Goal: Check status

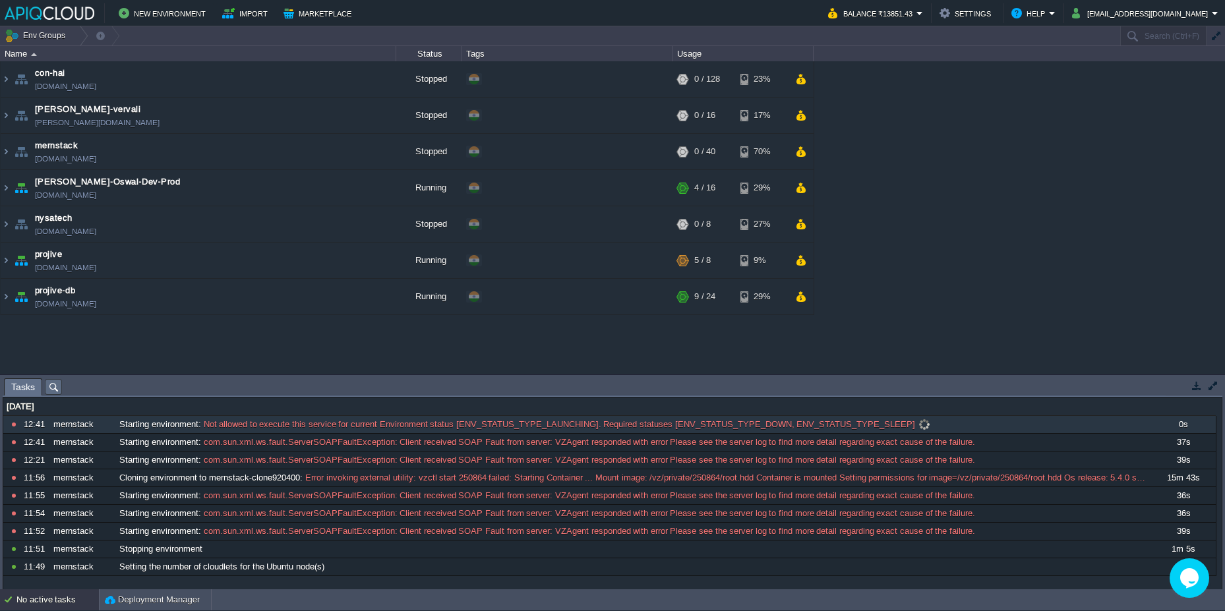
click at [918, 425] on span at bounding box center [924, 425] width 18 height 12
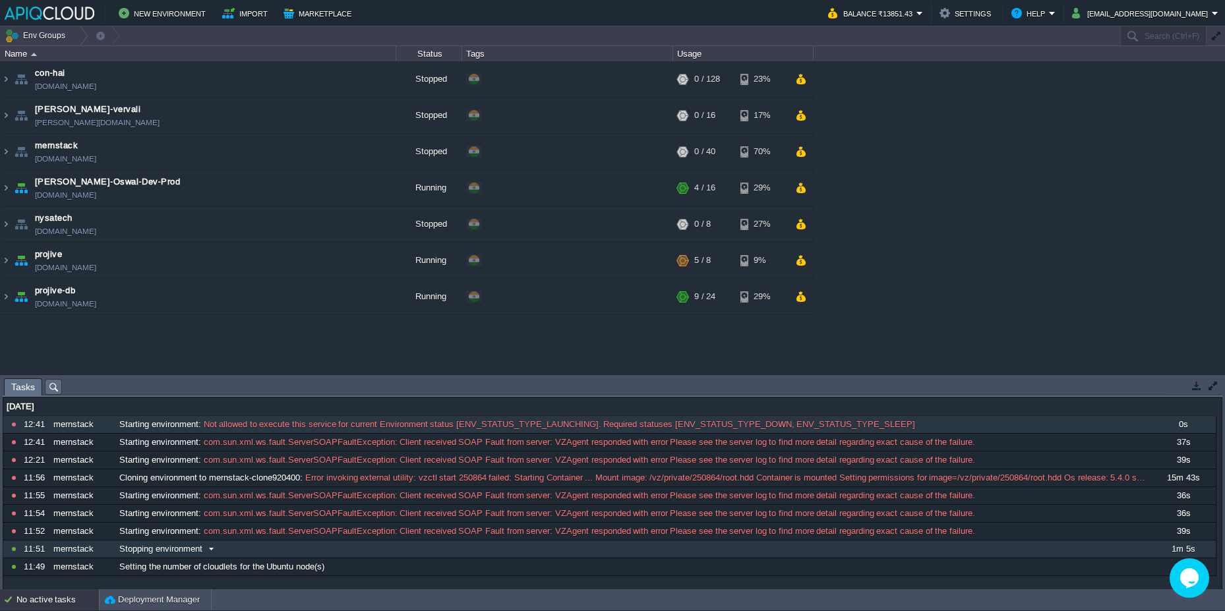
click at [143, 549] on div "10597567 12:41 mernstack Starting environment : Not allowed to execute this ser…" at bounding box center [609, 496] width 1213 height 160
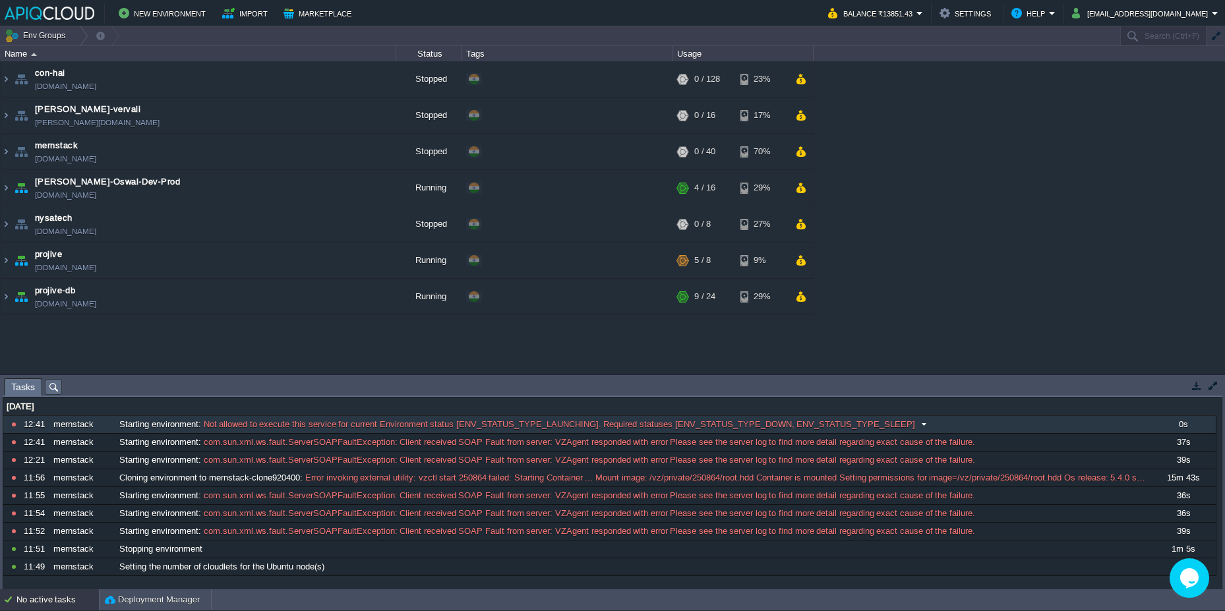
click at [920, 423] on span at bounding box center [924, 425] width 18 height 12
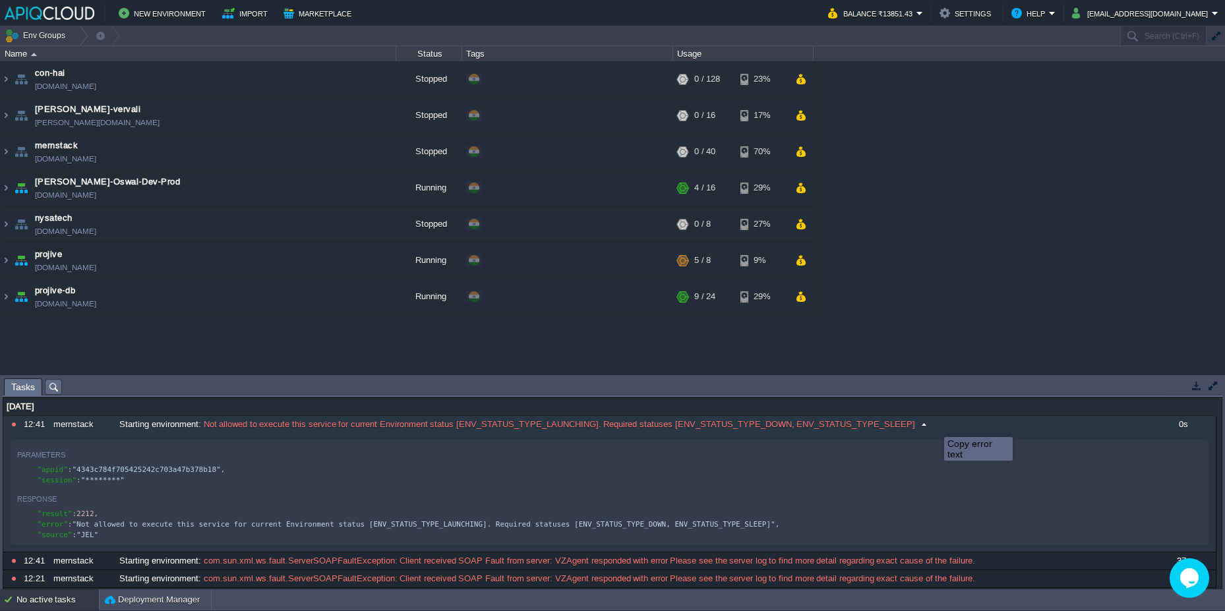
click at [0, 0] on button at bounding box center [0, 0] width 0 height 0
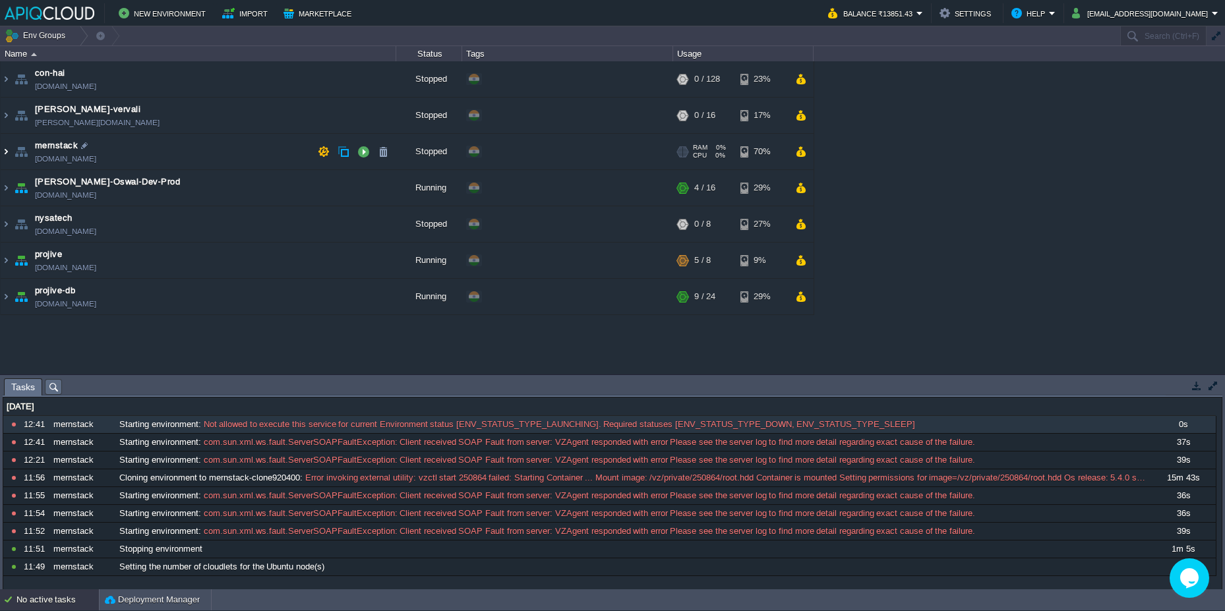
click at [7, 148] on img at bounding box center [6, 152] width 11 height 36
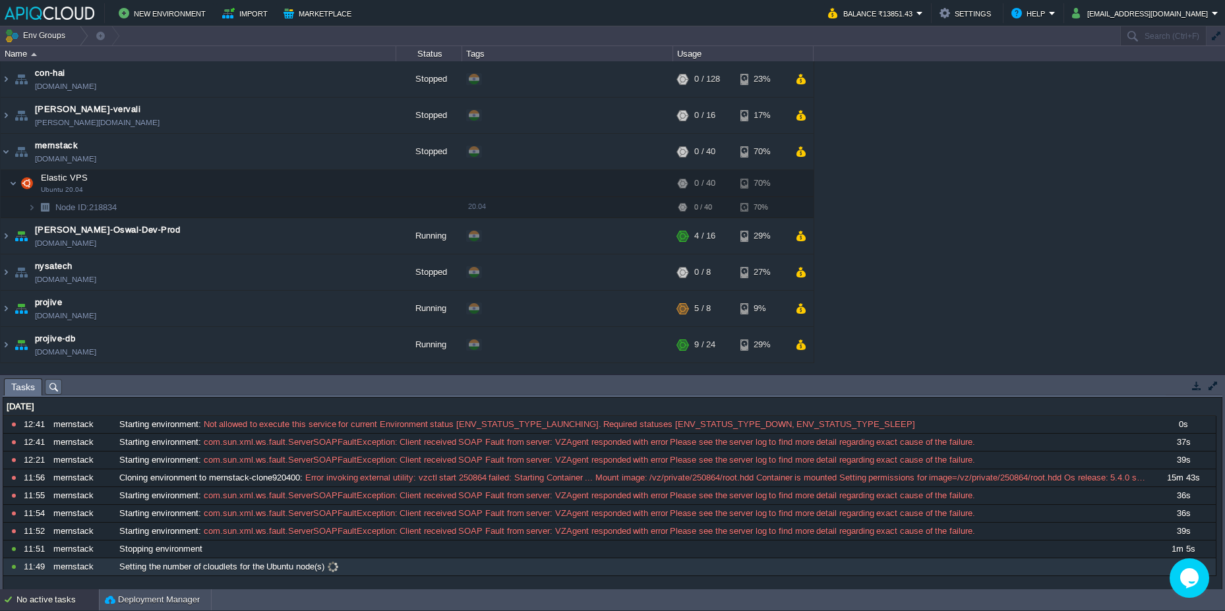
click at [333, 568] on span at bounding box center [333, 567] width 18 height 12
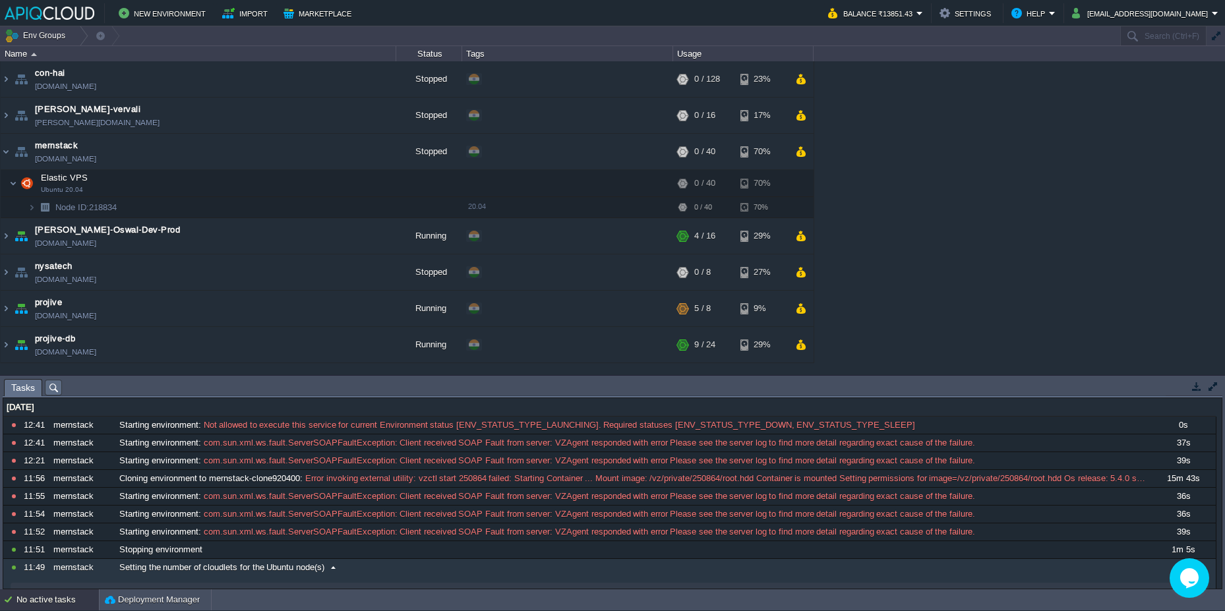
click at [375, 495] on div "10597567 12:41 mernstack Starting environment : Not allowed to execute this ser…" at bounding box center [609, 561] width 1213 height 289
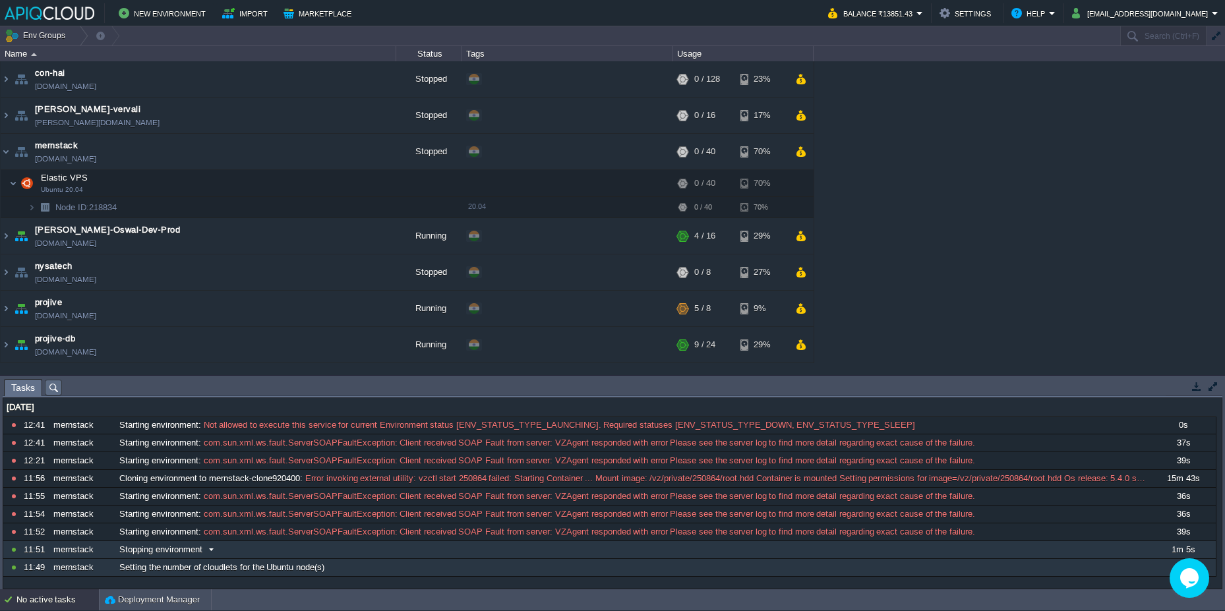
click at [212, 549] on span at bounding box center [211, 550] width 18 height 12
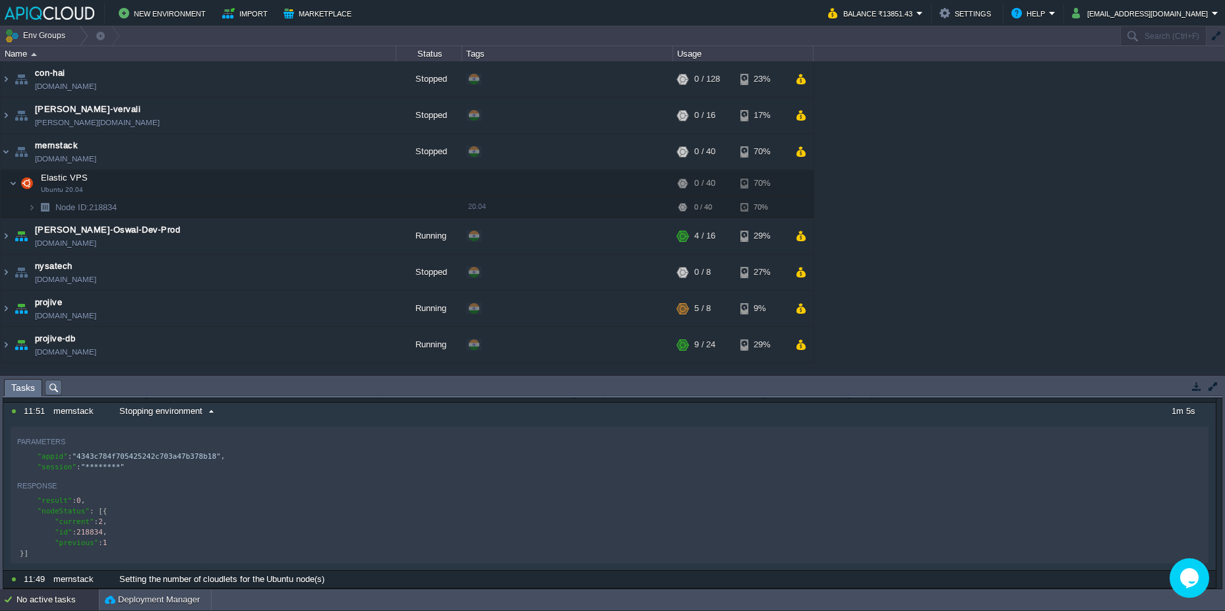
scroll to position [69, 0]
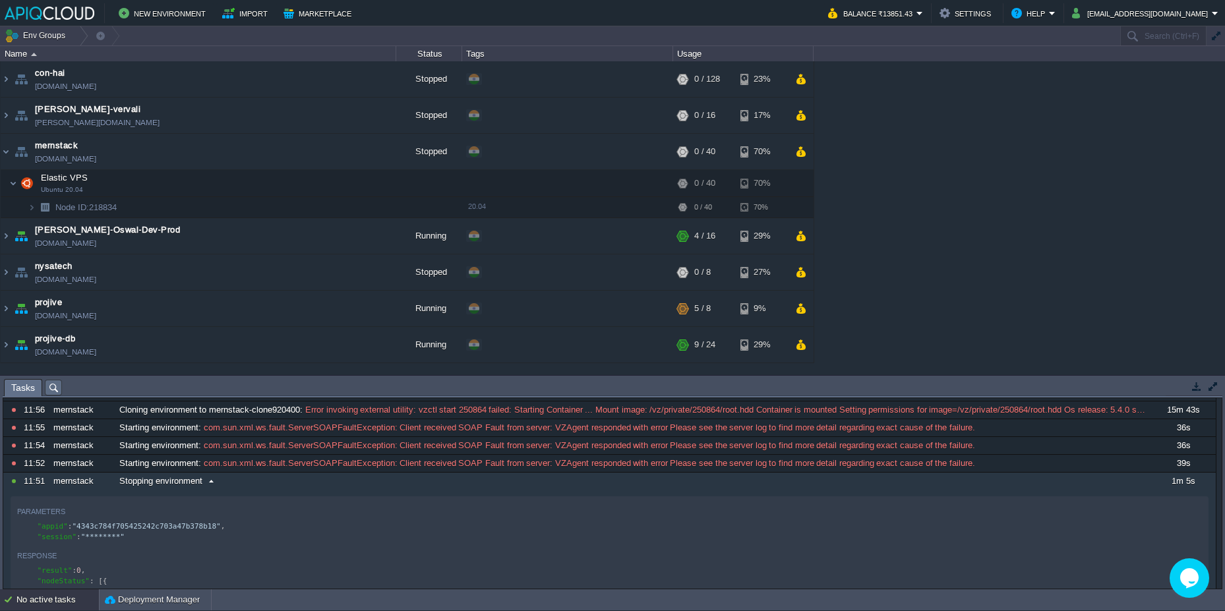
click at [212, 480] on div "10597567 12:41 mernstack Starting environment : Not allowed to execute this ser…" at bounding box center [609, 503] width 1213 height 311
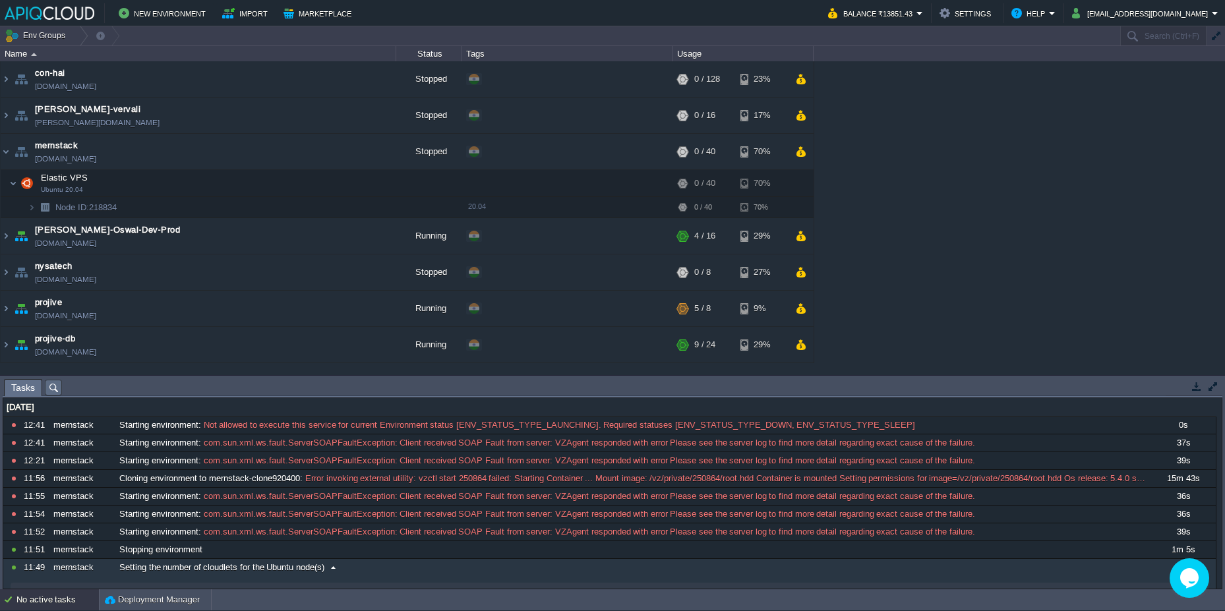
click at [338, 570] on span at bounding box center [333, 568] width 18 height 12
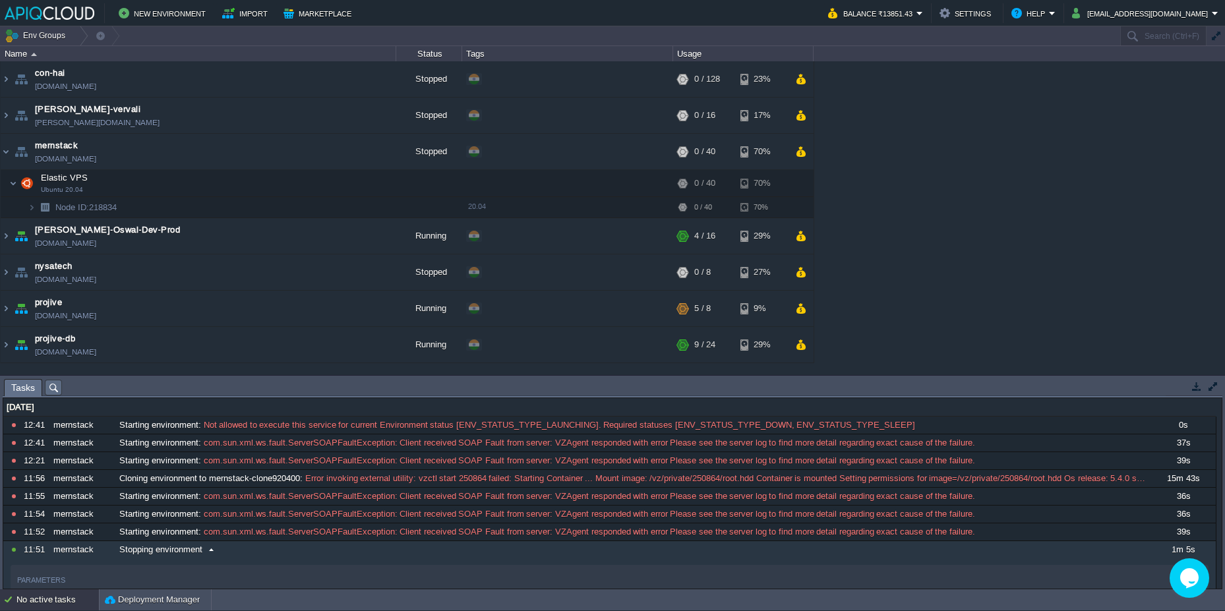
click at [214, 551] on span at bounding box center [211, 550] width 18 height 12
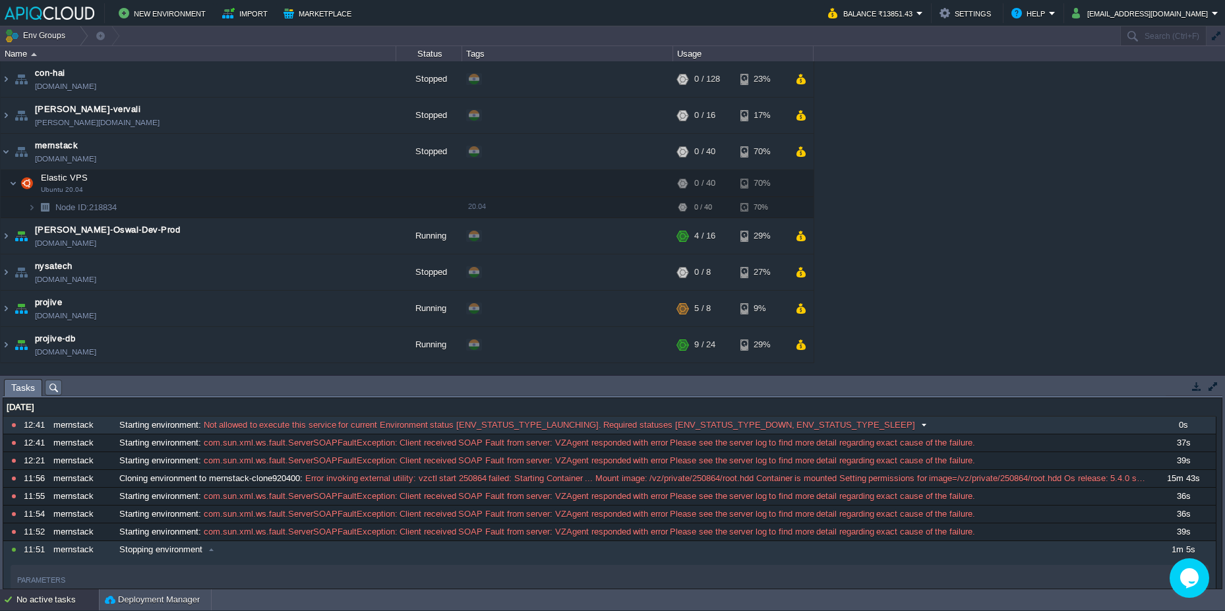
click at [919, 429] on span at bounding box center [924, 425] width 18 height 12
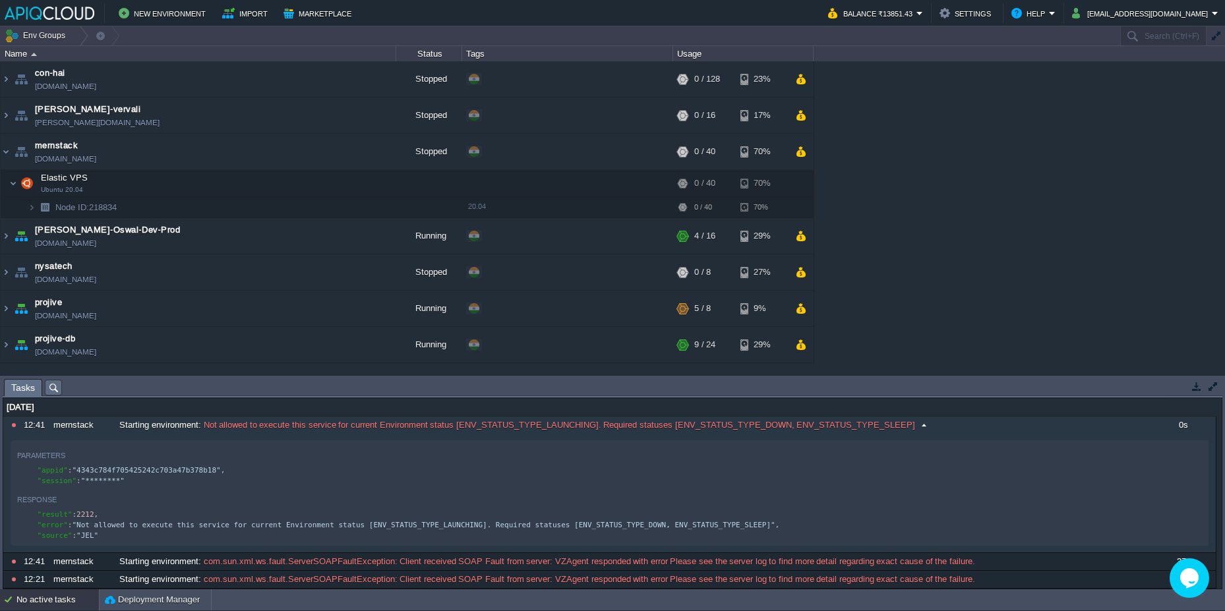
click at [0, 0] on button at bounding box center [0, 0] width 0 height 0
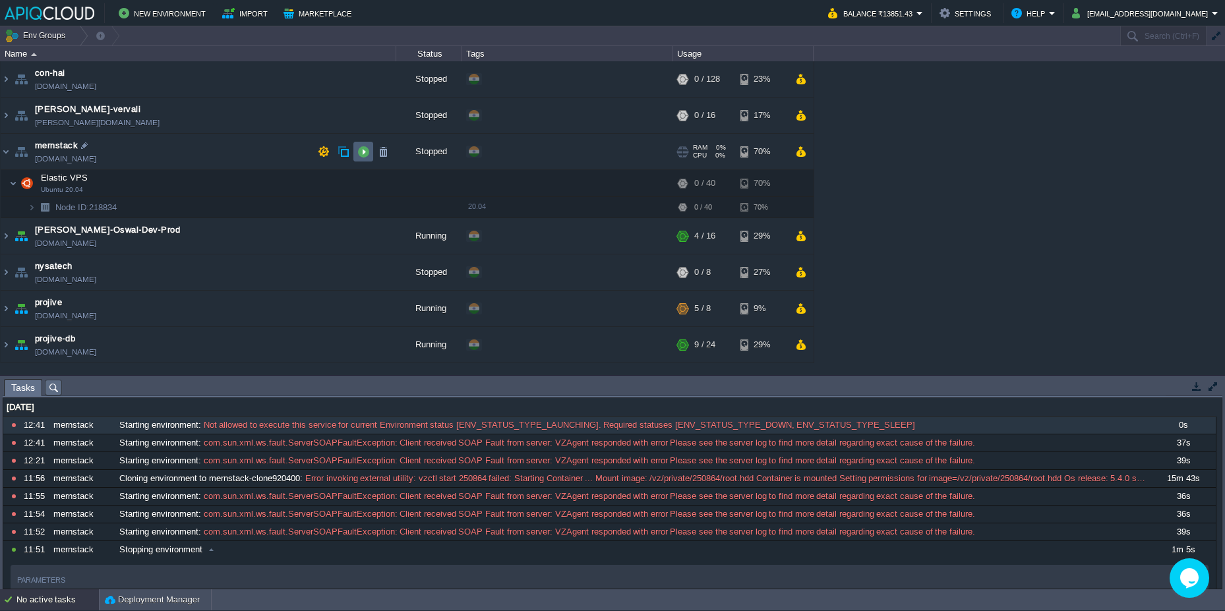
click at [360, 149] on button "button" at bounding box center [363, 152] width 12 height 12
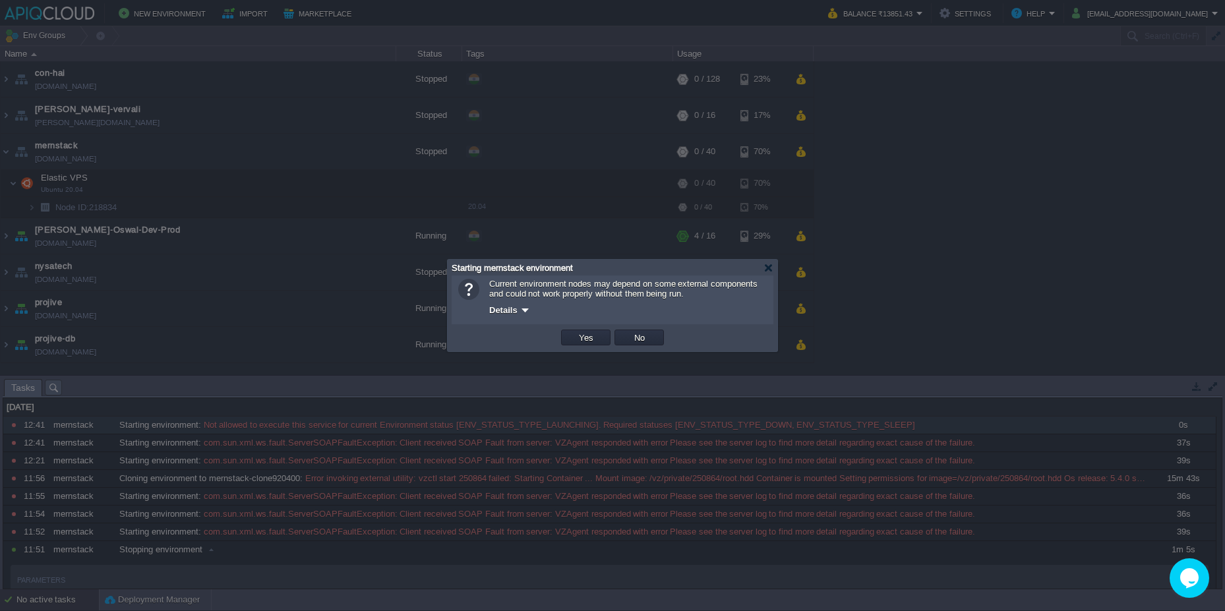
click at [526, 308] on div at bounding box center [525, 310] width 10 height 10
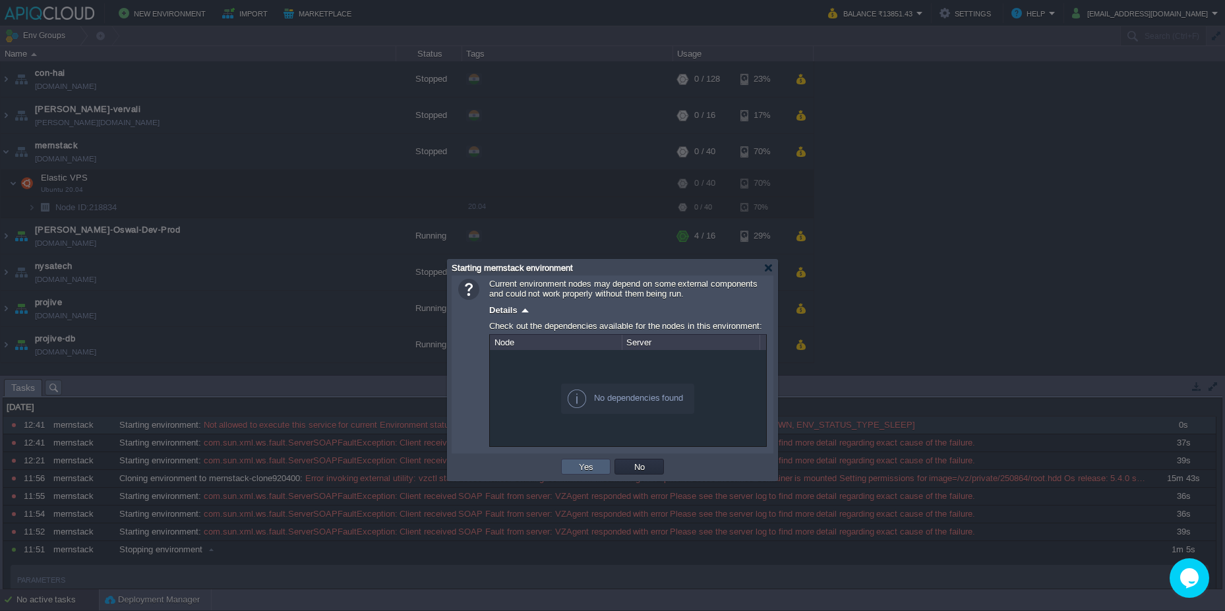
click at [595, 470] on button "Yes" at bounding box center [586, 467] width 22 height 12
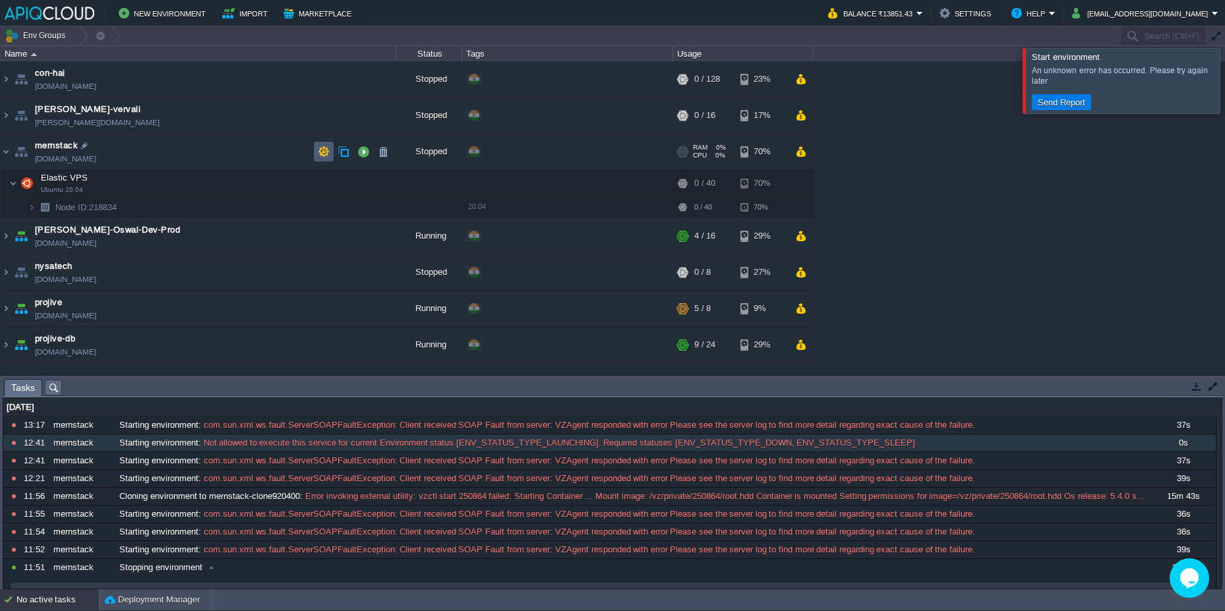
click at [320, 147] on button "button" at bounding box center [324, 152] width 12 height 12
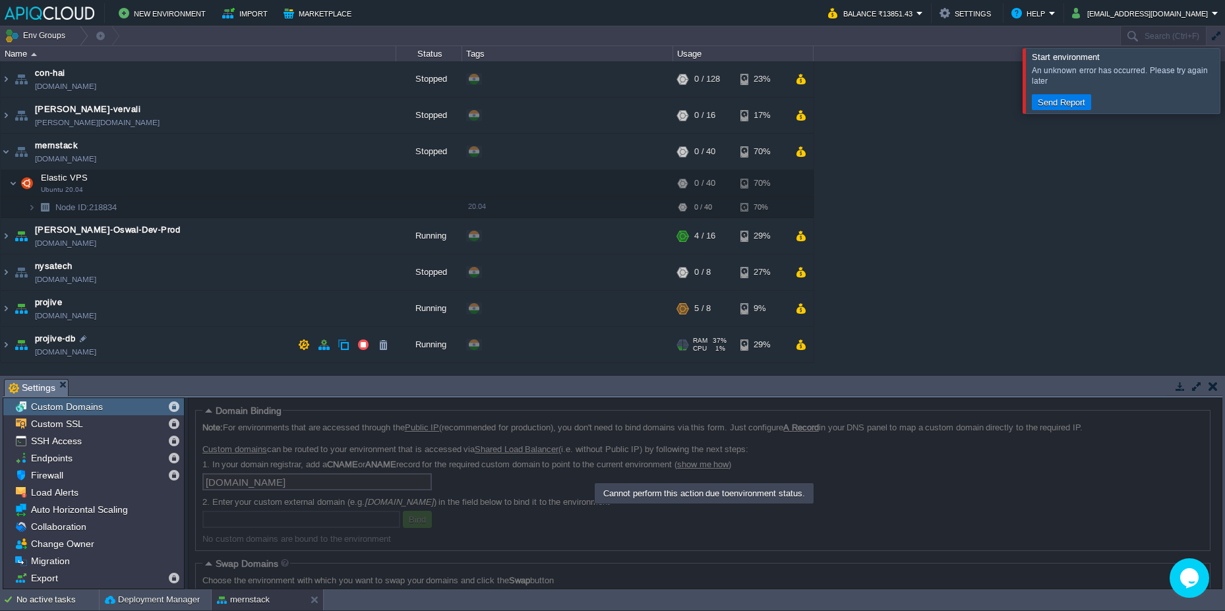
click at [78, 402] on span "Custom Domains" at bounding box center [66, 407] width 76 height 12
click at [49, 609] on div "No active tasks" at bounding box center [57, 599] width 82 height 21
